Goal: Task Accomplishment & Management: Use online tool/utility

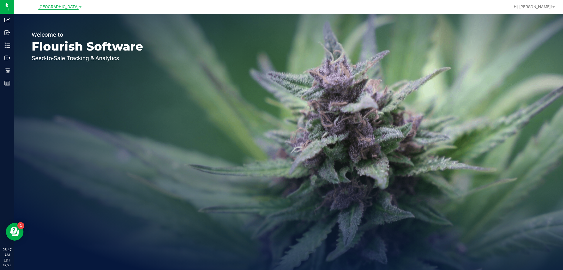
click at [52, 6] on span "[GEOGRAPHIC_DATA]" at bounding box center [58, 6] width 40 height 5
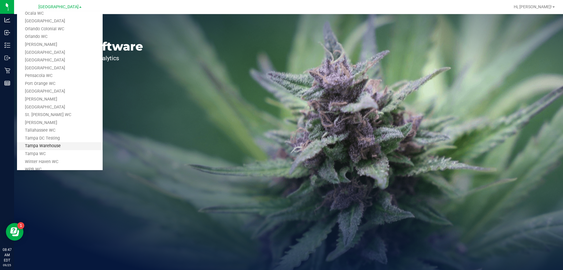
scroll to position [226, 0]
click at [56, 138] on link "Tampa Warehouse" at bounding box center [60, 137] width 86 height 8
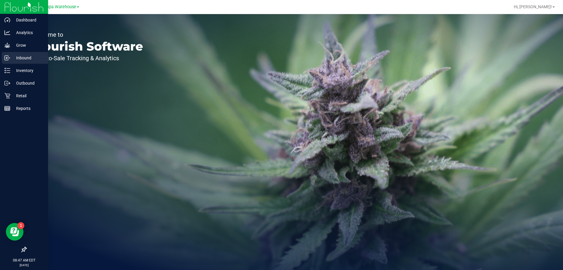
click at [28, 57] on p "Inbound" at bounding box center [27, 57] width 35 height 7
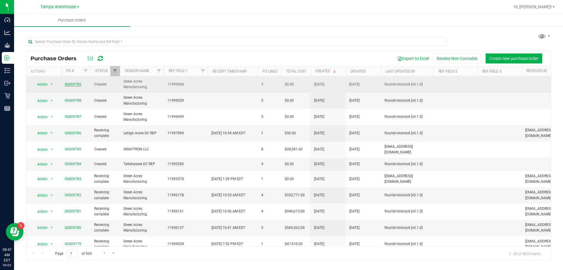
click at [71, 84] on link "00009789" at bounding box center [73, 84] width 16 height 4
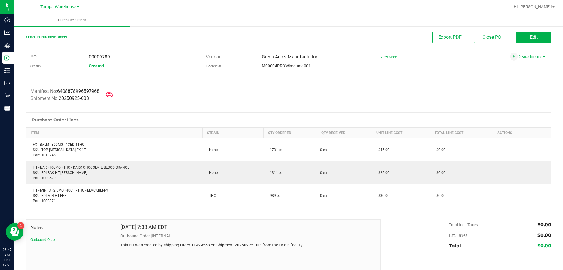
click at [110, 93] on icon at bounding box center [110, 95] width 8 height 8
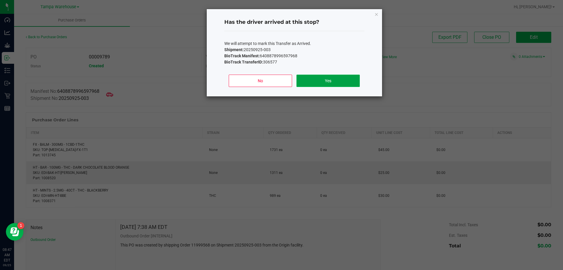
click at [355, 82] on button "Yes" at bounding box center [328, 80] width 63 height 12
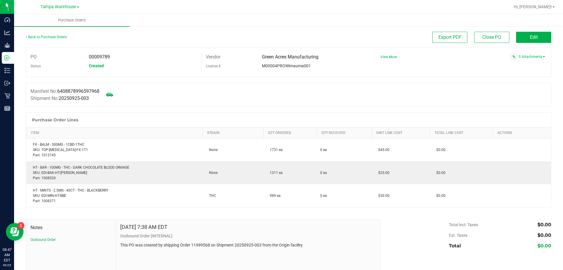
click at [54, 40] on div "Back to Purchase Orders" at bounding box center [91, 37] width 131 height 11
click at [55, 35] on link "Back to Purchase Orders" at bounding box center [46, 37] width 41 height 4
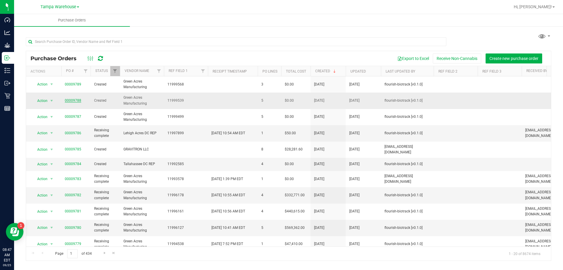
click at [68, 101] on link "00009788" at bounding box center [73, 100] width 16 height 4
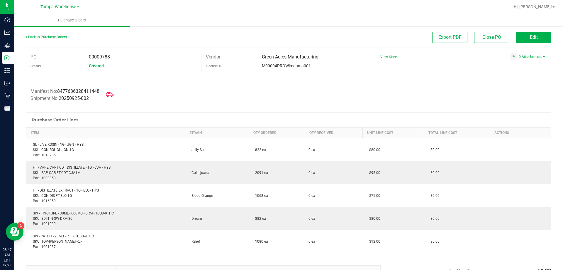
click at [110, 94] on icon at bounding box center [110, 95] width 8 height 8
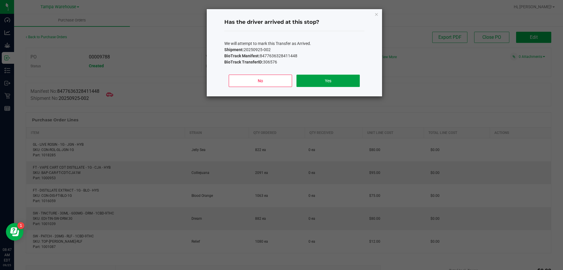
click at [336, 83] on button "Yes" at bounding box center [328, 80] width 63 height 12
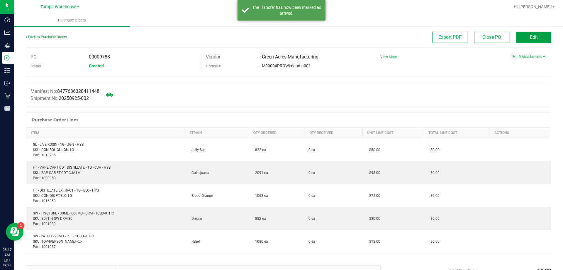
click at [530, 38] on span "Edit" at bounding box center [534, 37] width 8 height 6
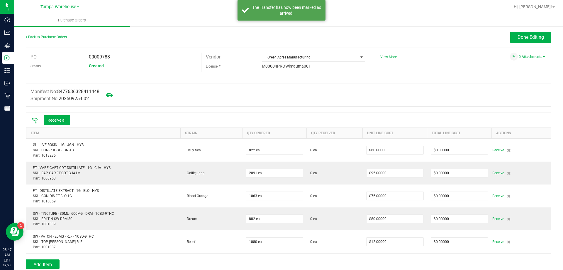
click at [35, 118] on icon at bounding box center [35, 121] width 6 height 6
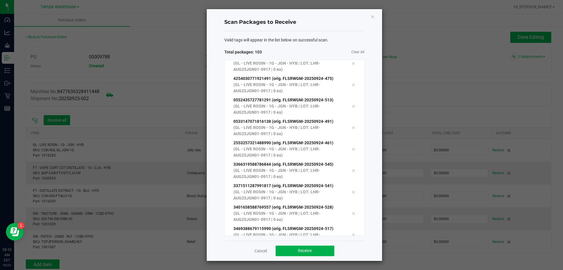
scroll to position [2023, 0]
click at [302, 252] on span "Receive" at bounding box center [305, 250] width 14 height 5
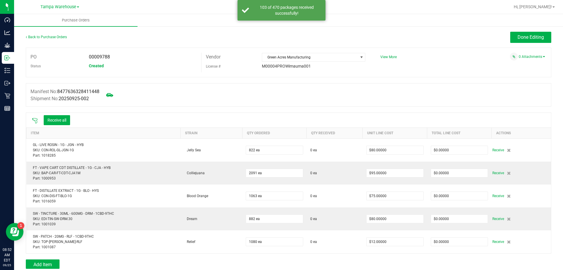
click at [494, 151] on span "Receive" at bounding box center [498, 149] width 12 height 7
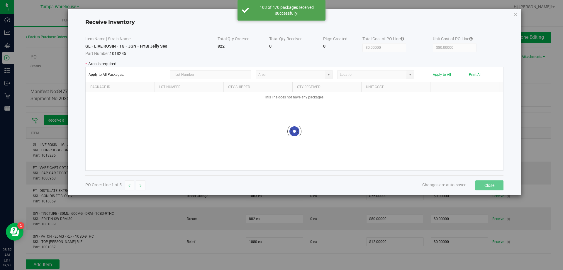
type input "State Pantry 1"
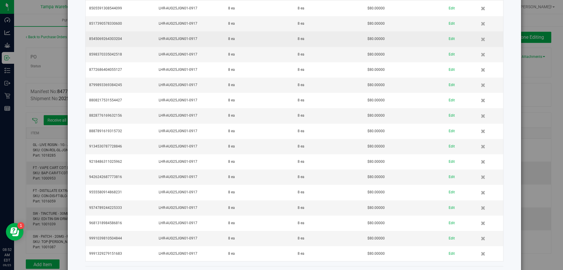
scroll to position [1433, 0]
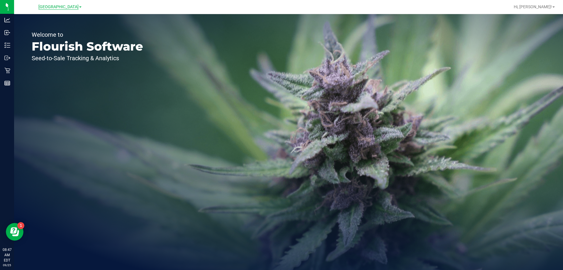
click at [64, 9] on span "[GEOGRAPHIC_DATA]" at bounding box center [58, 6] width 40 height 5
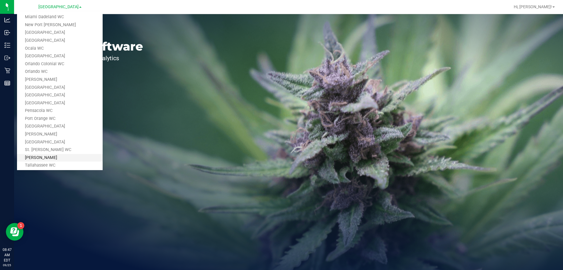
scroll to position [226, 0]
click at [52, 136] on link "Tampa Warehouse" at bounding box center [60, 137] width 86 height 8
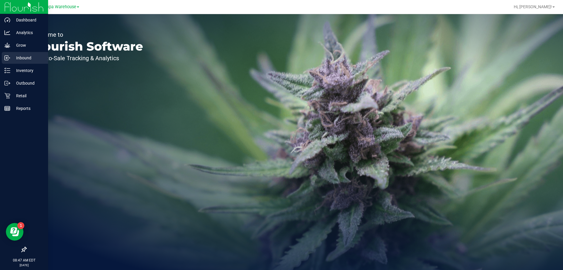
click at [15, 60] on p "Inbound" at bounding box center [27, 57] width 35 height 7
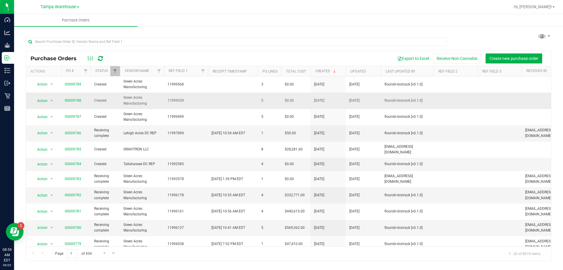
click at [72, 97] on td "00009788" at bounding box center [75, 100] width 29 height 16
click at [72, 101] on link "00009788" at bounding box center [73, 100] width 16 height 4
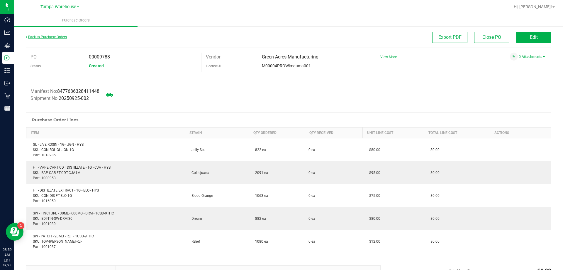
click at [51, 38] on link "Back to Purchase Orders" at bounding box center [46, 37] width 41 height 4
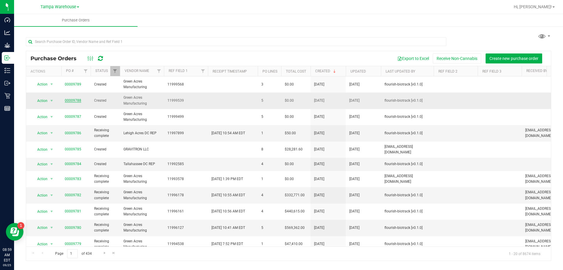
click at [70, 101] on link "00009788" at bounding box center [73, 100] width 16 height 4
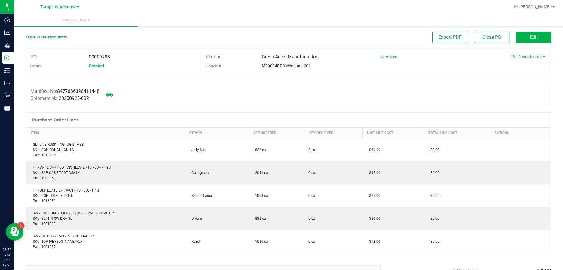
click at [52, 34] on div "Back to Purchase Orders" at bounding box center [91, 37] width 131 height 11
click at [54, 38] on link "Back to Purchase Orders" at bounding box center [46, 37] width 41 height 4
click at [113, 94] on icon at bounding box center [110, 95] width 8 height 8
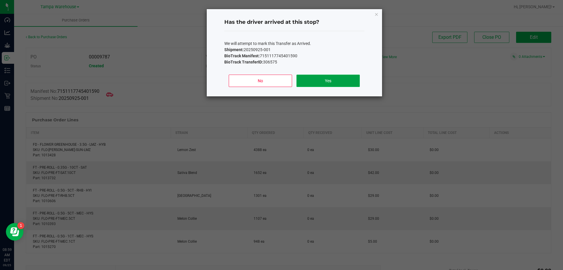
click at [342, 83] on button "Yes" at bounding box center [328, 80] width 63 height 12
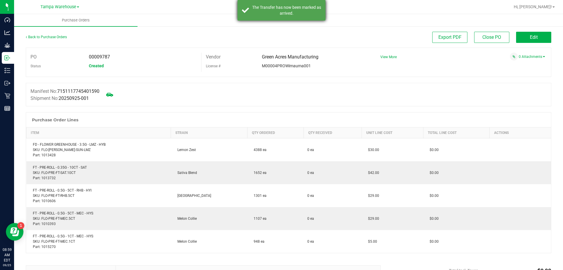
click at [248, 11] on div "The Transfer has now been marked as arrived." at bounding box center [282, 10] width 88 height 21
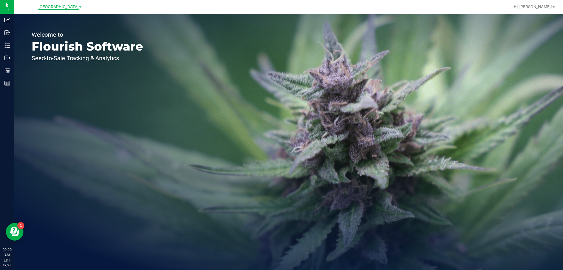
click at [56, 8] on span "[GEOGRAPHIC_DATA]" at bounding box center [58, 6] width 40 height 5
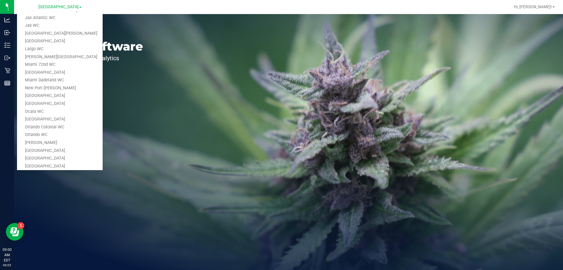
scroll to position [226, 0]
click at [59, 137] on link "Tampa Warehouse" at bounding box center [60, 137] width 86 height 8
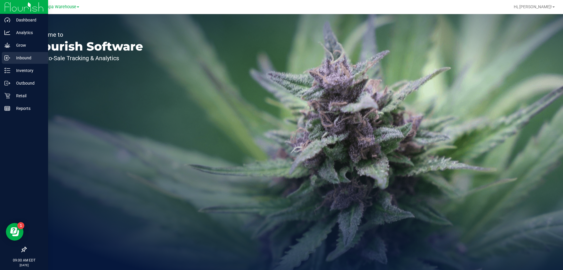
click at [16, 60] on p "Inbound" at bounding box center [27, 57] width 35 height 7
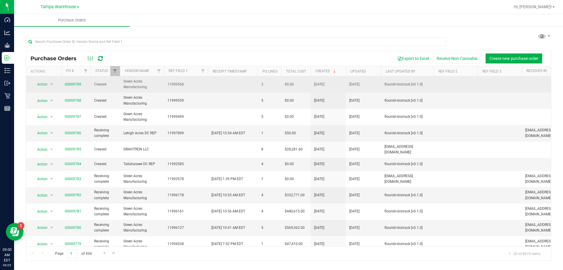
click at [73, 88] on td "00009789" at bounding box center [75, 84] width 29 height 16
click at [72, 84] on link "00009789" at bounding box center [73, 84] width 16 height 4
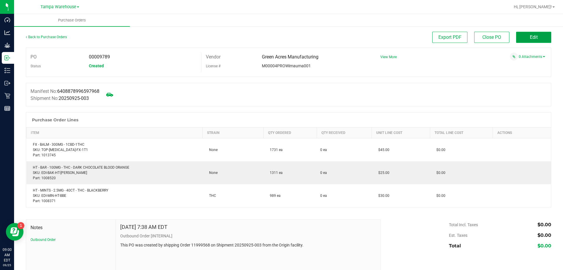
click at [532, 38] on span "Edit" at bounding box center [534, 37] width 8 height 6
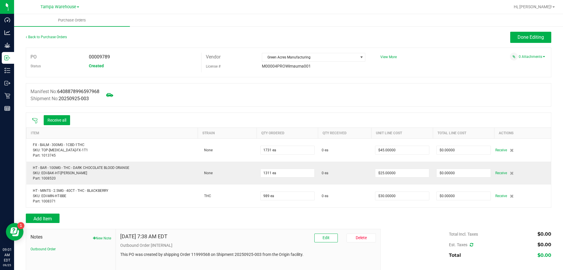
click at [37, 120] on icon at bounding box center [34, 120] width 5 height 5
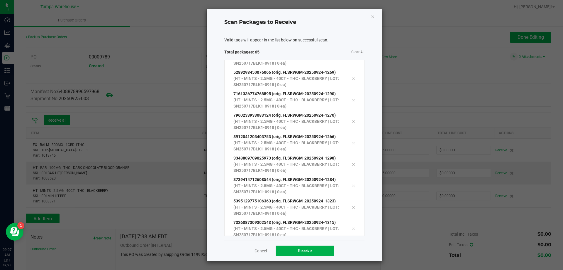
scroll to position [1231, 0]
click at [336, 250] on div "Cancel Receive" at bounding box center [294, 250] width 140 height 20
click at [330, 248] on button "Receive" at bounding box center [305, 250] width 59 height 11
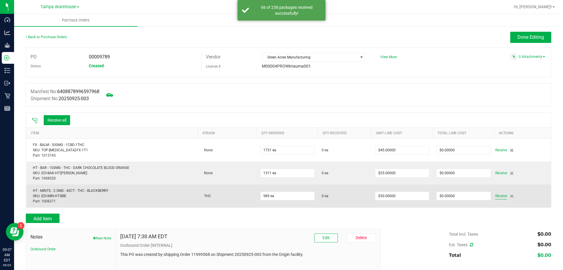
click at [495, 194] on span "Receive" at bounding box center [501, 195] width 12 height 7
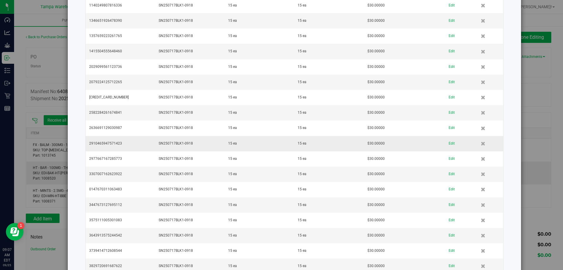
scroll to position [866, 0]
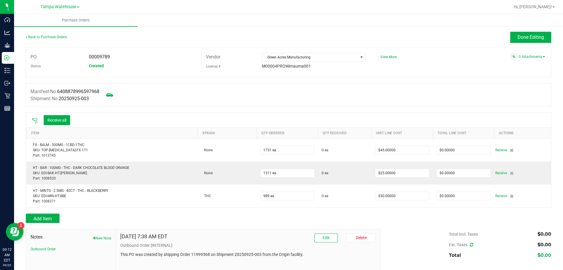
click at [35, 118] on icon at bounding box center [34, 120] width 5 height 5
click at [59, 37] on link "Back to Purchase Orders" at bounding box center [46, 37] width 41 height 4
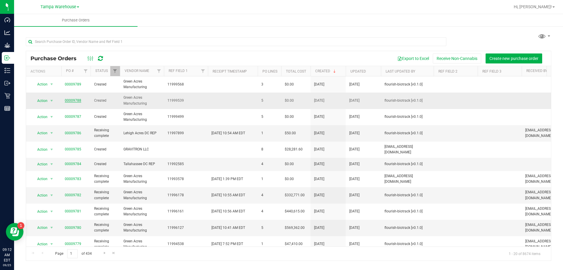
click at [70, 99] on link "00009788" at bounding box center [73, 100] width 16 height 4
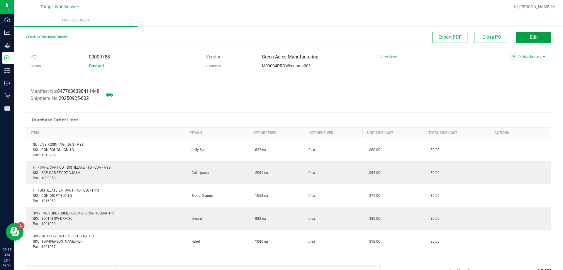
click at [531, 34] on span "Edit" at bounding box center [534, 37] width 8 height 6
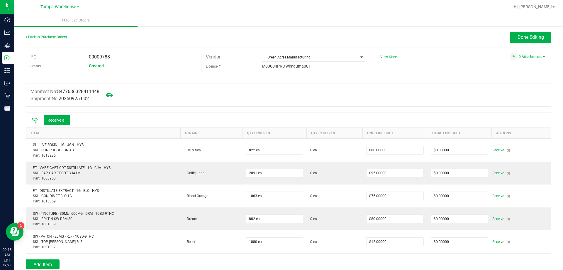
click at [34, 121] on icon at bounding box center [35, 121] width 6 height 6
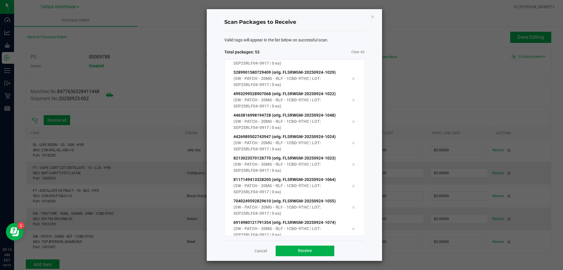
scroll to position [974, 0]
click at [319, 251] on button "Receive" at bounding box center [305, 250] width 59 height 11
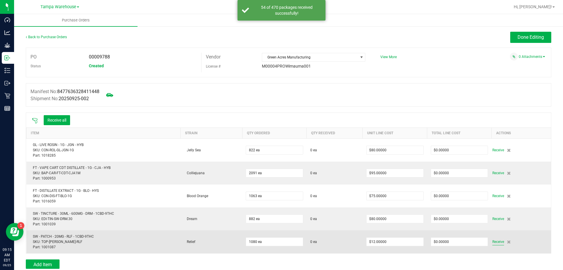
click at [493, 241] on span "Receive" at bounding box center [498, 241] width 12 height 7
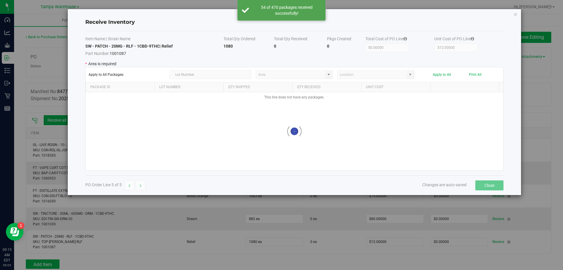
type input "State Pantry 1"
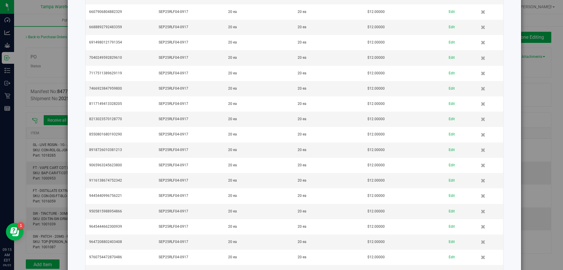
scroll to position [683, 0]
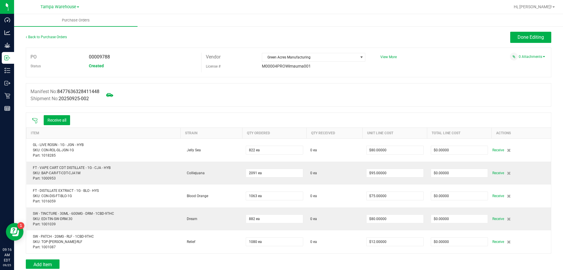
click at [36, 122] on icon at bounding box center [35, 121] width 6 height 6
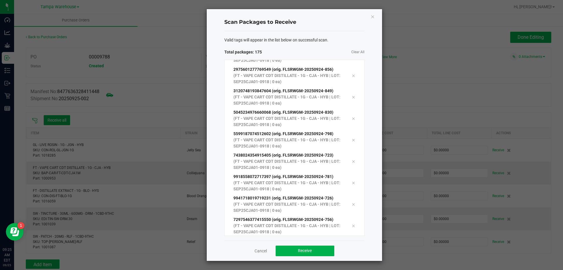
scroll to position [3564, 0]
click at [305, 251] on span "Receive" at bounding box center [305, 250] width 14 height 5
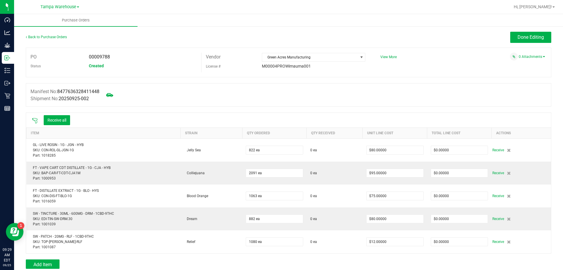
click at [34, 35] on div "Back to Purchase Orders" at bounding box center [91, 37] width 131 height 11
click at [34, 38] on link "Back to Purchase Orders" at bounding box center [46, 37] width 41 height 4
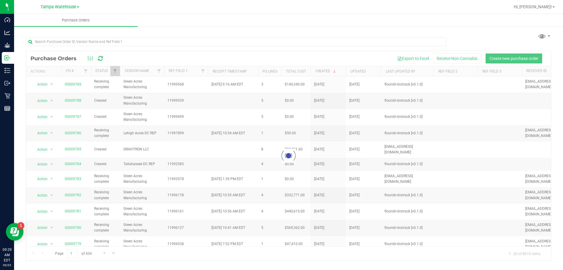
drag, startPoint x: 66, startPoint y: 115, endPoint x: 69, endPoint y: 117, distance: 3.4
click at [66, 116] on div at bounding box center [288, 155] width 525 height 209
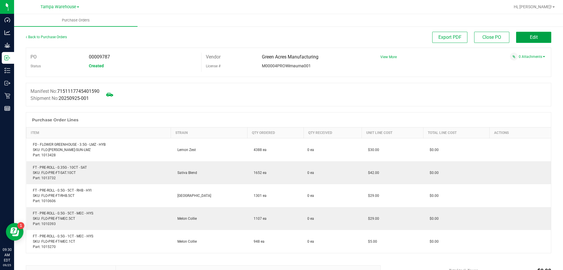
click at [530, 36] on span "Edit" at bounding box center [534, 37] width 8 height 6
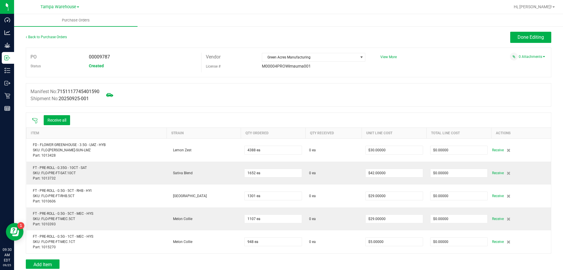
click at [33, 118] on div "Receive all" at bounding box center [51, 120] width 44 height 12
click at [33, 120] on icon at bounding box center [35, 121] width 6 height 6
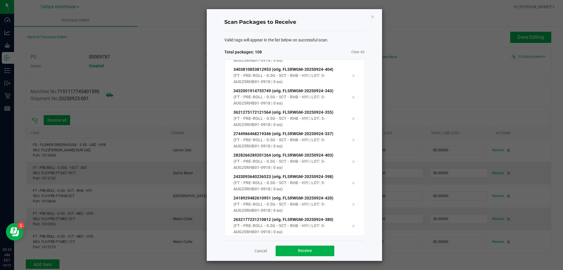
scroll to position [2151, 0]
click at [303, 250] on span "Receive" at bounding box center [305, 250] width 14 height 5
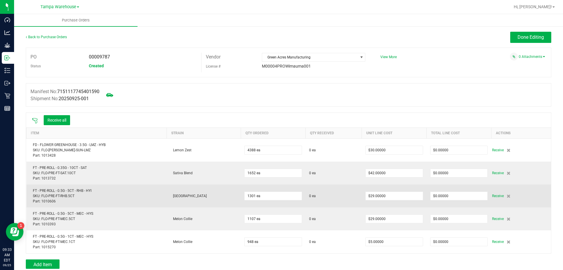
click at [494, 199] on td "Receive" at bounding box center [521, 195] width 60 height 23
click at [492, 197] on span "Receive" at bounding box center [498, 195] width 12 height 7
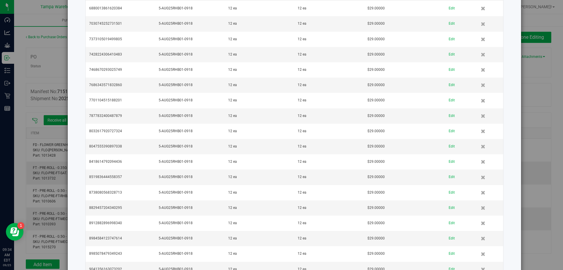
scroll to position [1525, 0]
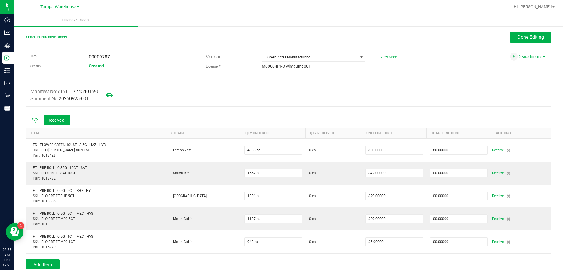
click at [35, 119] on icon at bounding box center [35, 121] width 6 height 6
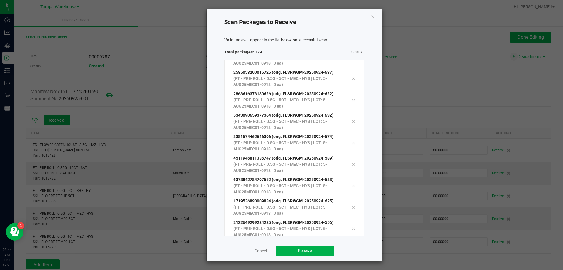
scroll to position [2601, 0]
click at [331, 249] on button "Receive" at bounding box center [305, 250] width 59 height 11
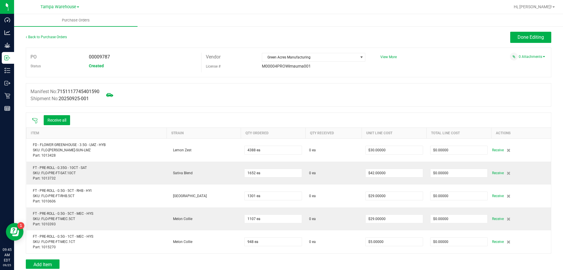
click at [35, 119] on icon at bounding box center [35, 121] width 6 height 6
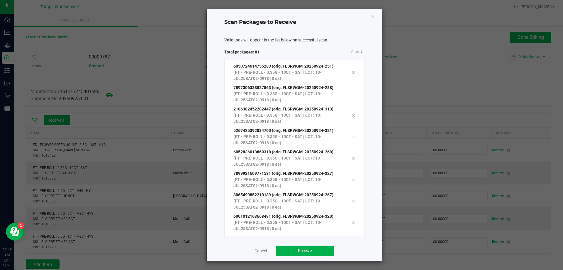
scroll to position [1552, 0]
drag, startPoint x: 323, startPoint y: 247, endPoint x: 306, endPoint y: 260, distance: 21.6
click at [323, 248] on button "Receive" at bounding box center [305, 250] width 59 height 11
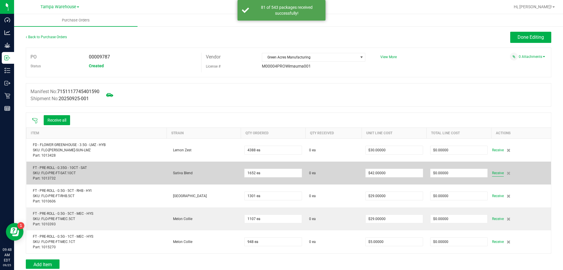
click at [492, 170] on span "Receive" at bounding box center [498, 172] width 12 height 7
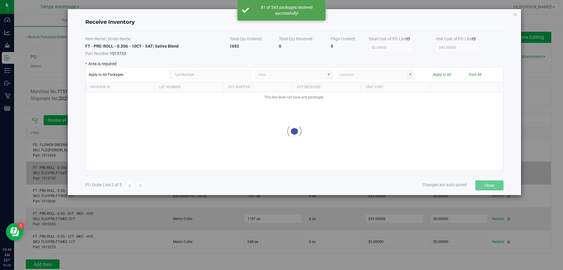
type input "State Pantry 1"
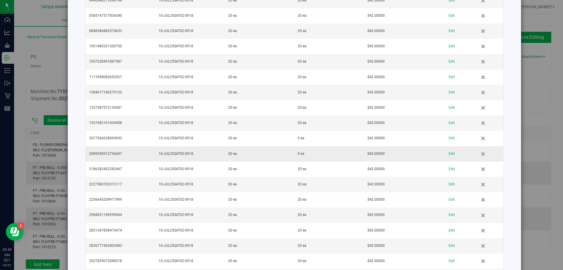
scroll to position [176, 0]
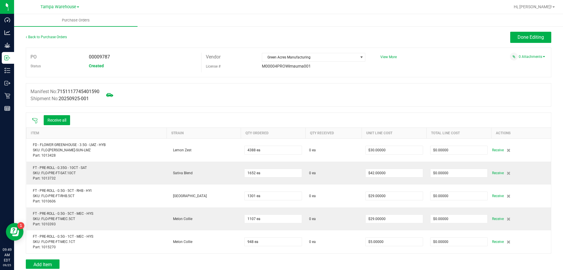
click at [34, 121] on icon at bounding box center [35, 121] width 6 height 6
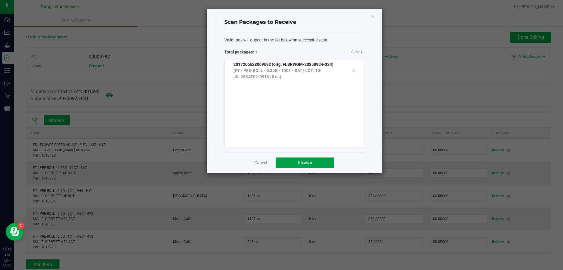
click at [321, 160] on button "Receive" at bounding box center [305, 162] width 59 height 11
